Goal: Task Accomplishment & Management: Manage account settings

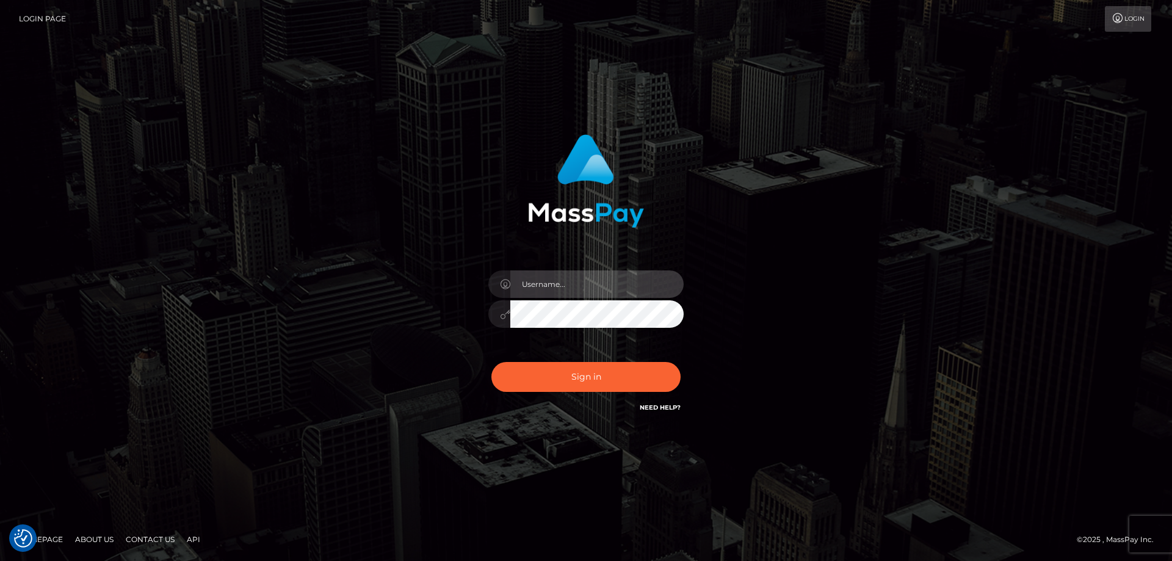
click at [583, 288] on input "text" at bounding box center [596, 283] width 173 height 27
click at [0, 560] on com-1password-button at bounding box center [0, 561] width 0 height 0
click at [549, 287] on input "text" at bounding box center [596, 283] width 173 height 27
click at [0, 560] on com-1password-button at bounding box center [0, 561] width 0 height 0
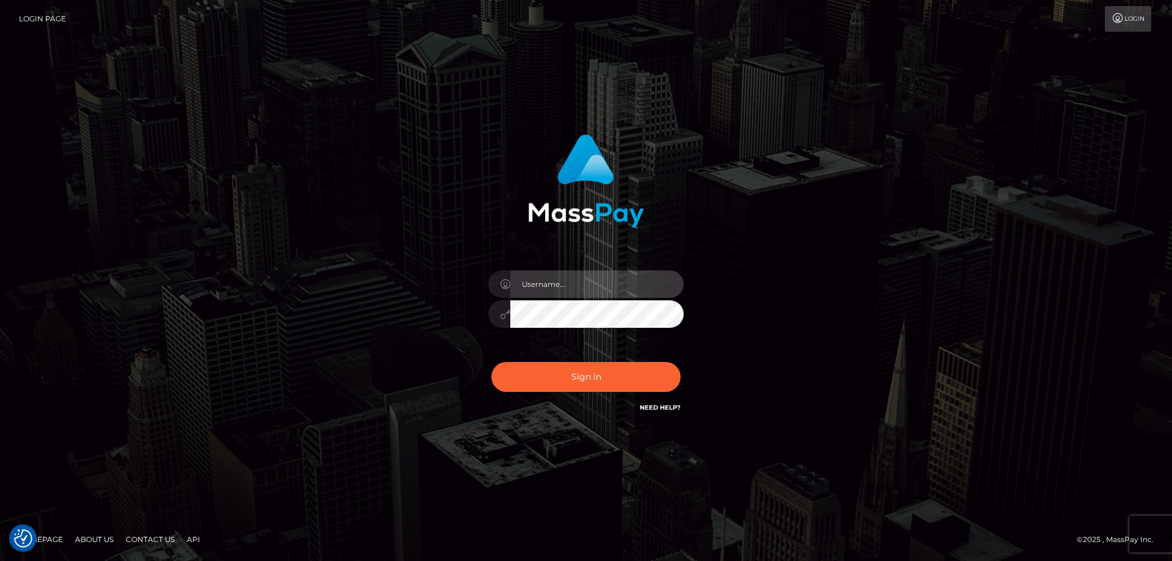
type input "emi.throne"
click at [573, 294] on input "text" at bounding box center [596, 283] width 173 height 27
type input "emi.throne"
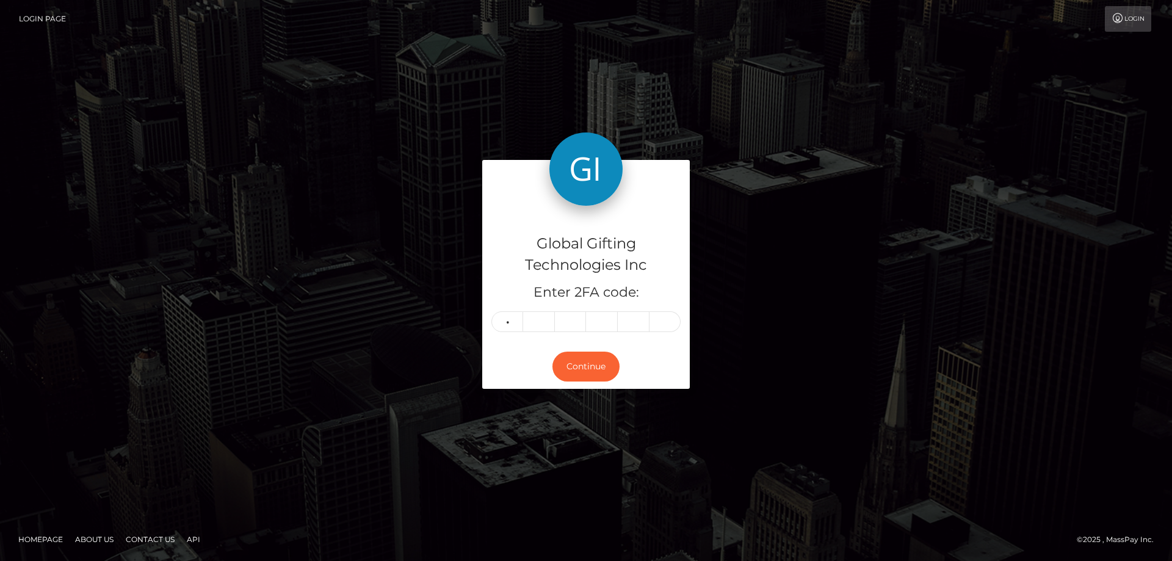
type input "8"
type input "7"
type input "1"
type input "7"
type input "8"
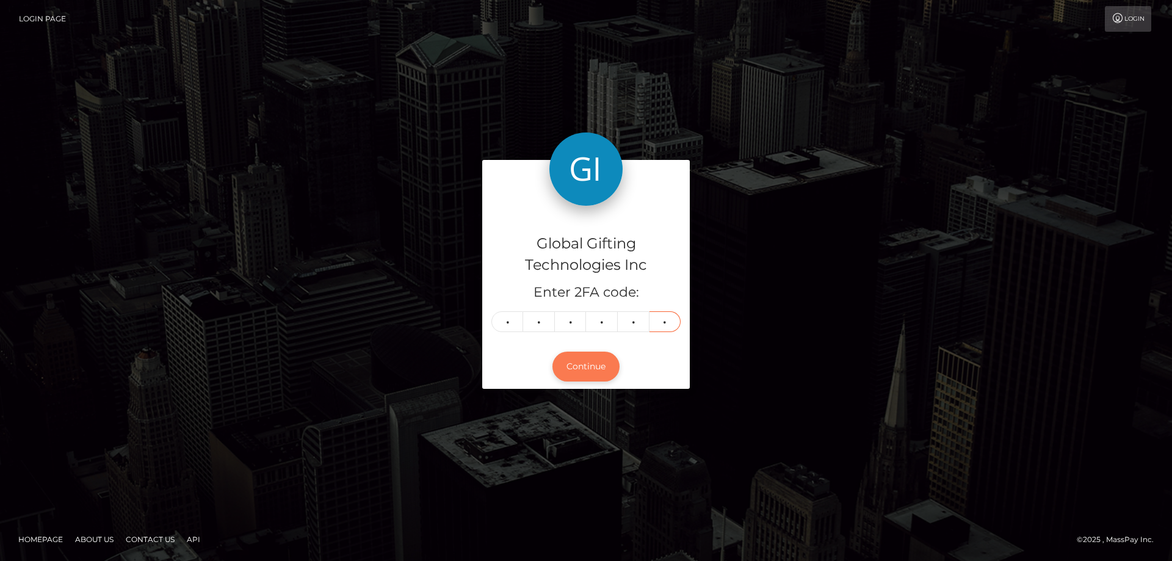
type input "0"
click at [586, 358] on button "Continue" at bounding box center [585, 366] width 67 height 30
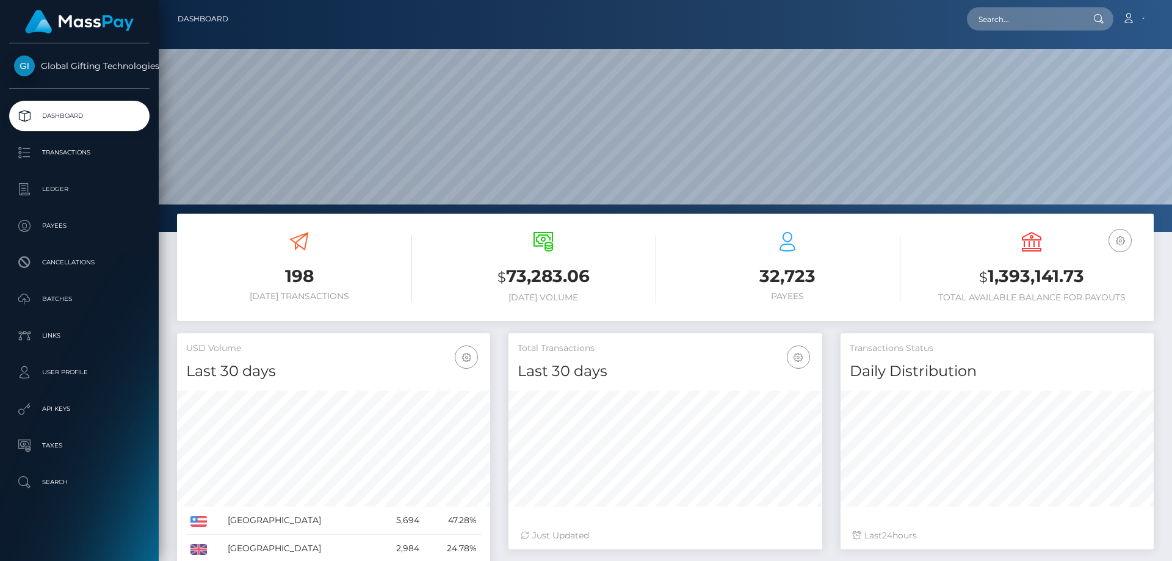
scroll to position [217, 314]
click at [337, 367] on h4 "Last 30 days" at bounding box center [333, 371] width 295 height 21
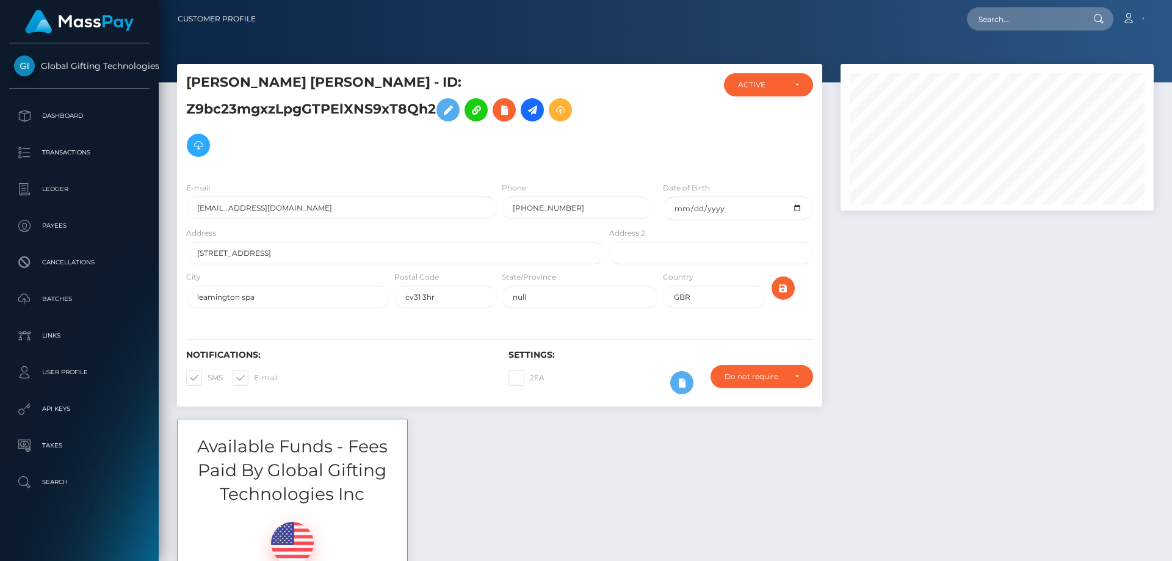
scroll to position [146, 314]
click at [1054, 321] on div at bounding box center [996, 241] width 331 height 355
